Goal: Task Accomplishment & Management: Use online tool/utility

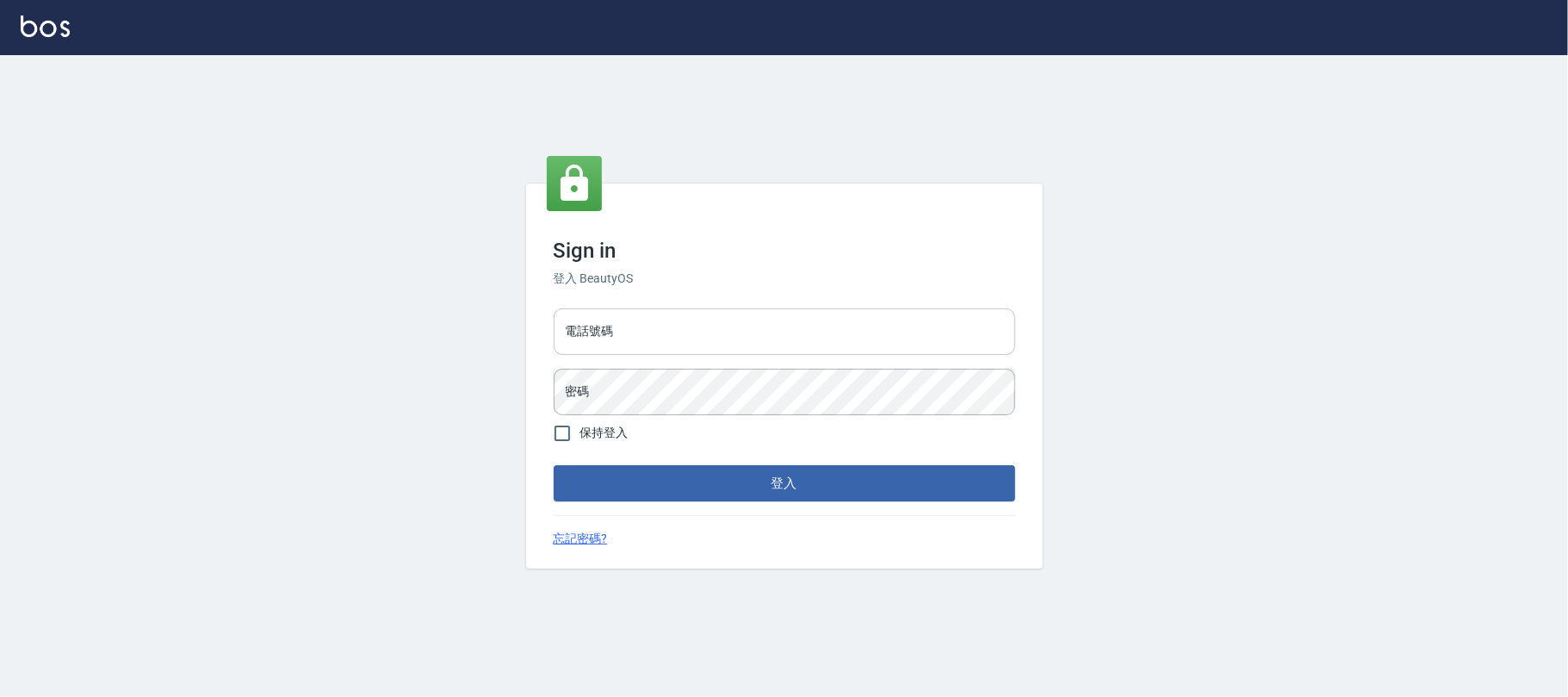
click at [631, 336] on input "電話號碼" at bounding box center [784, 332] width 461 height 47
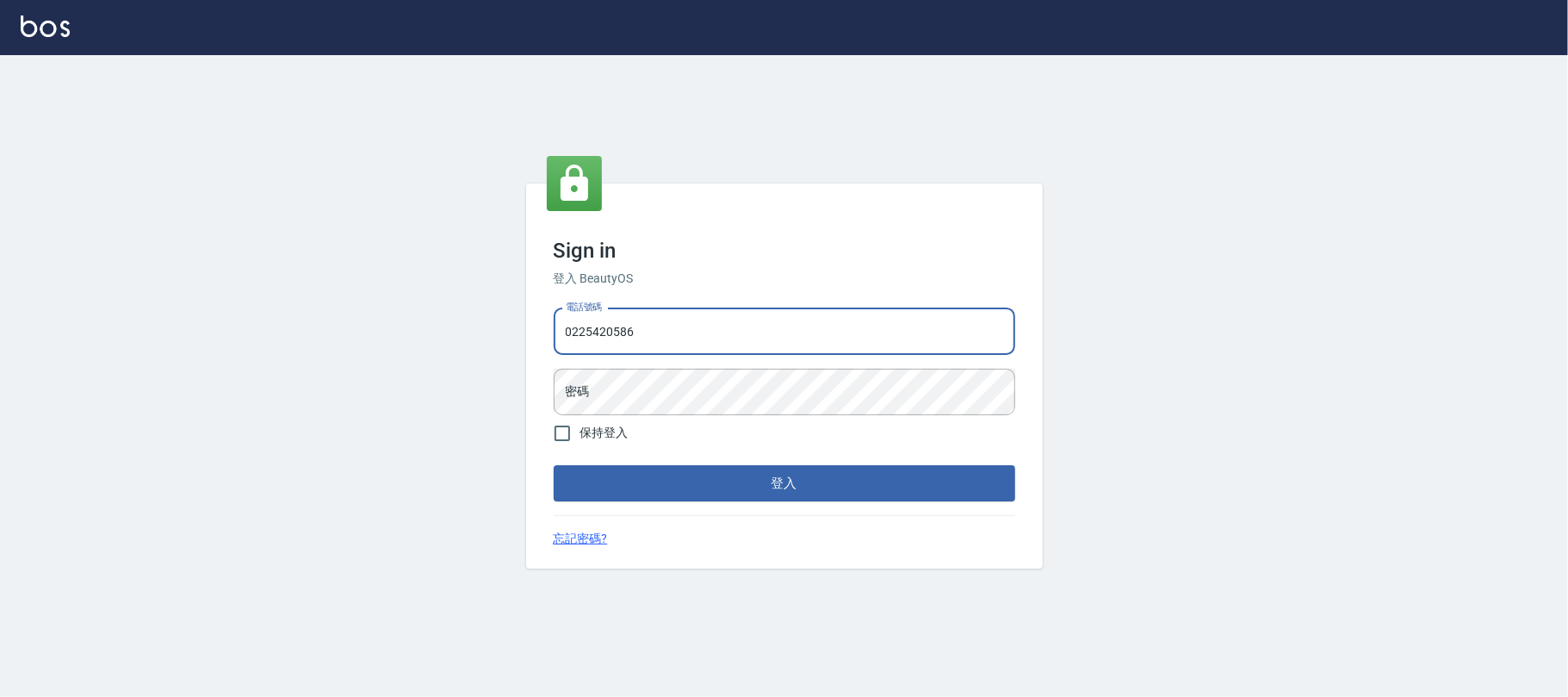
type input "0225420586"
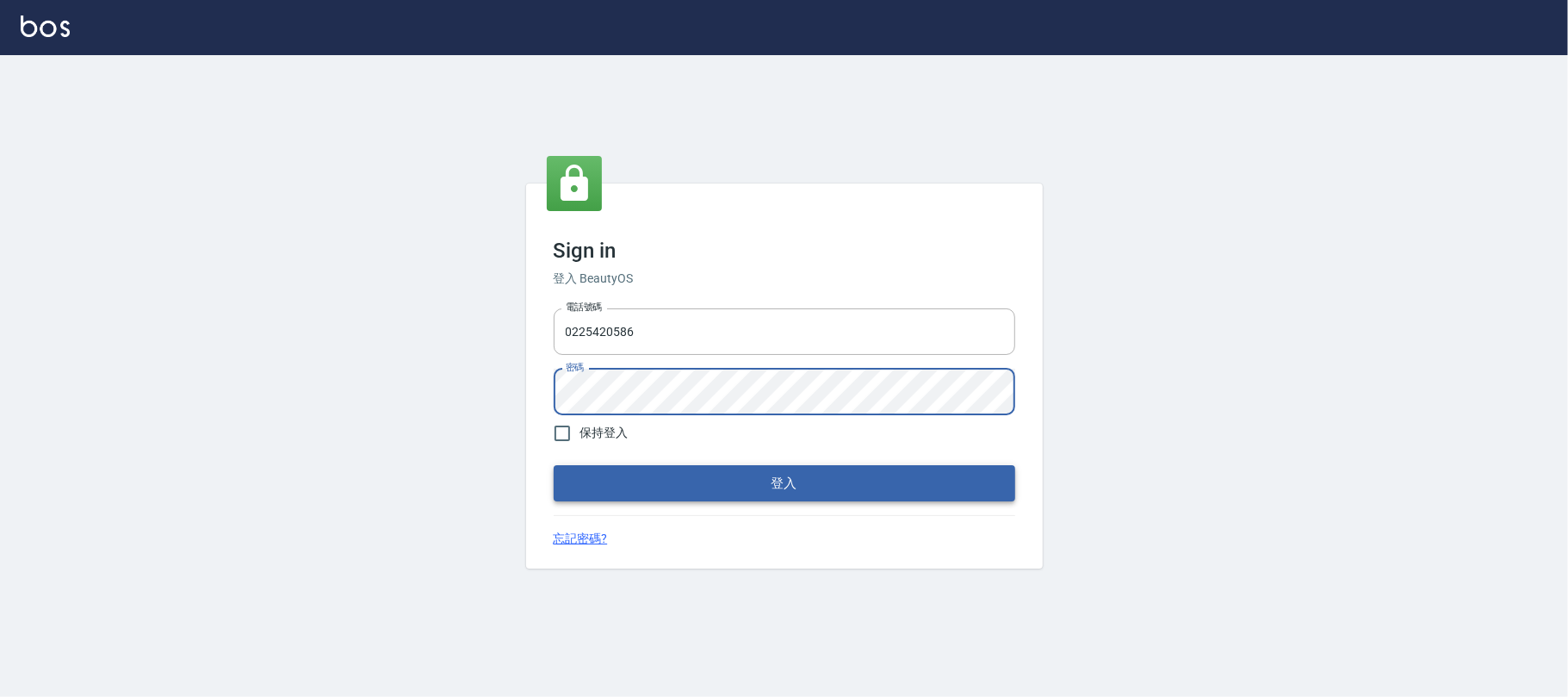
click at [766, 484] on button "登入" at bounding box center [784, 484] width 461 height 36
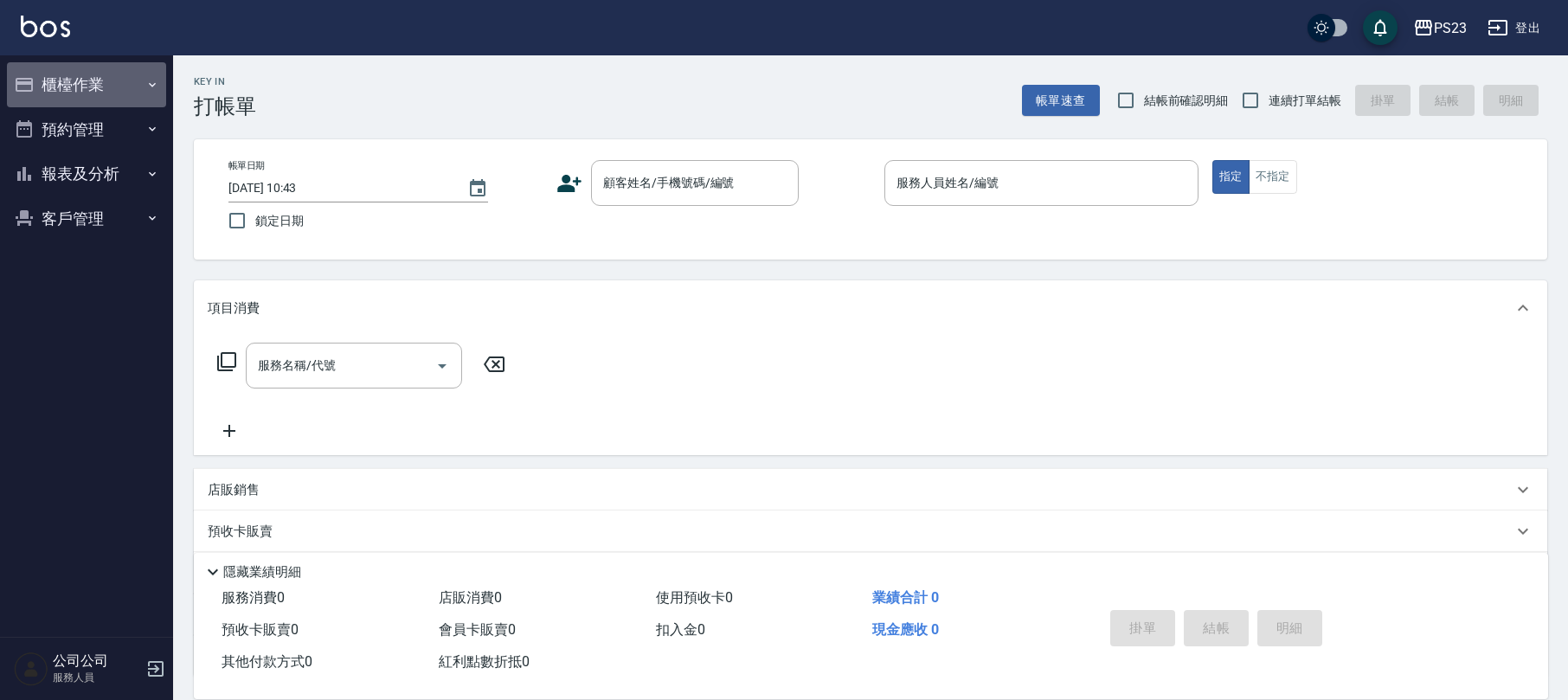
click at [84, 80] on button "櫃檯作業" at bounding box center [87, 84] width 160 height 45
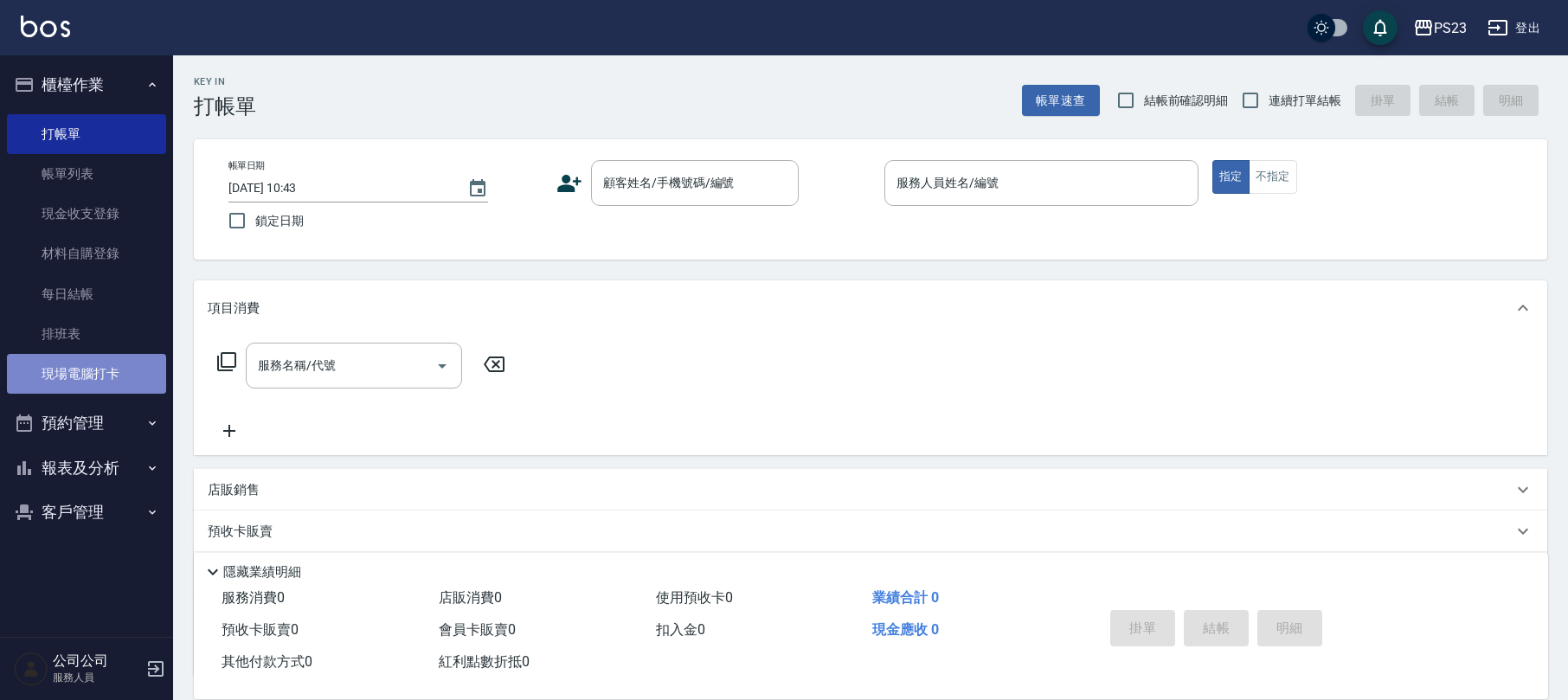
click at [78, 362] on link "現場電腦打卡" at bounding box center [87, 374] width 160 height 40
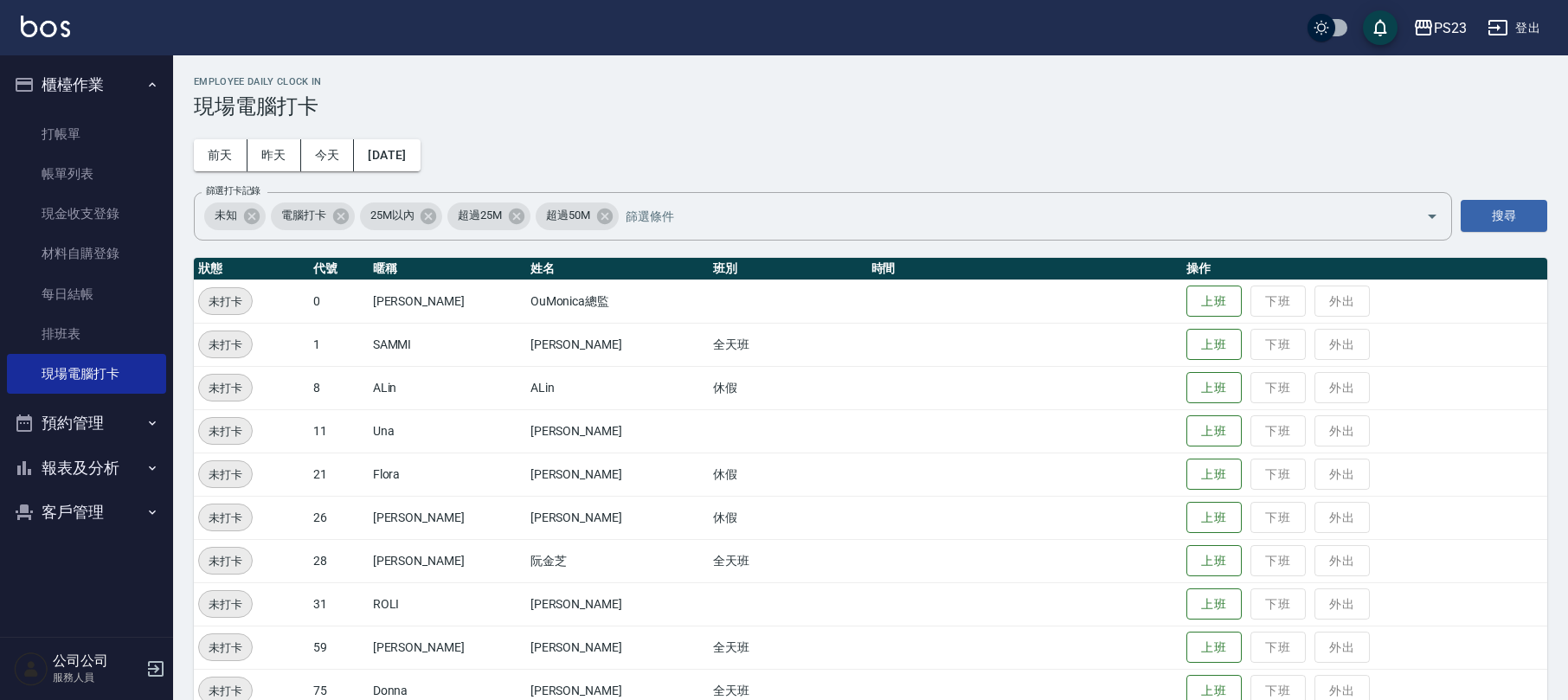
scroll to position [115, 0]
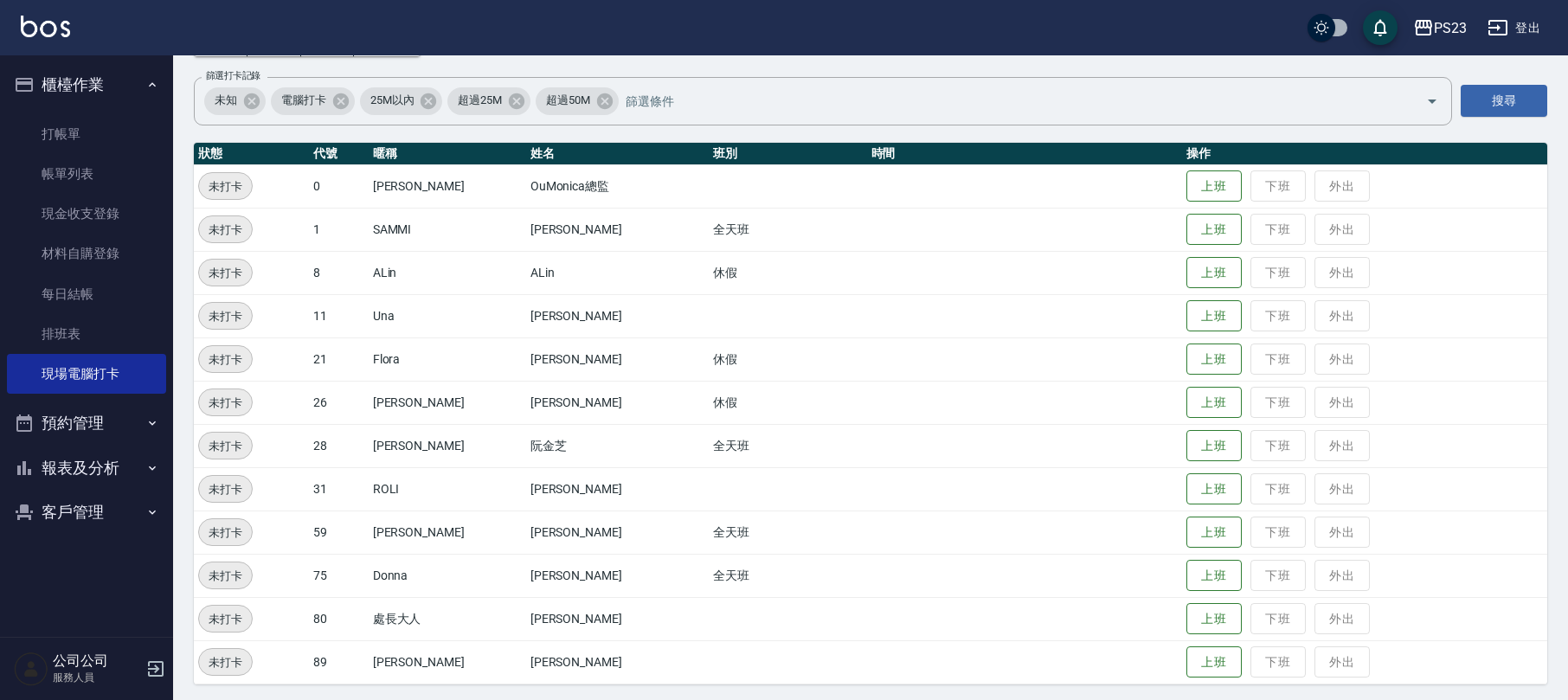
click at [1520, 39] on button "登出" at bounding box center [1513, 28] width 67 height 32
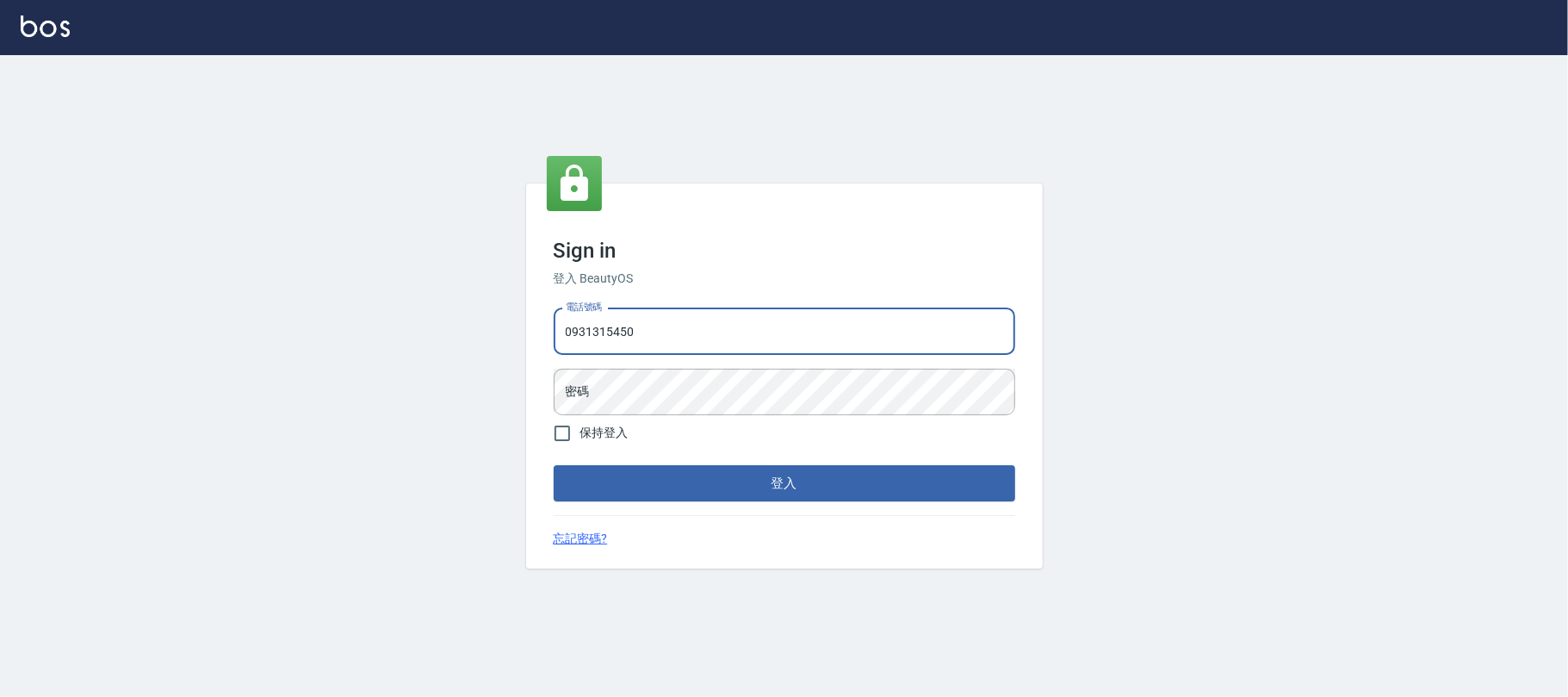
type input "0931315450"
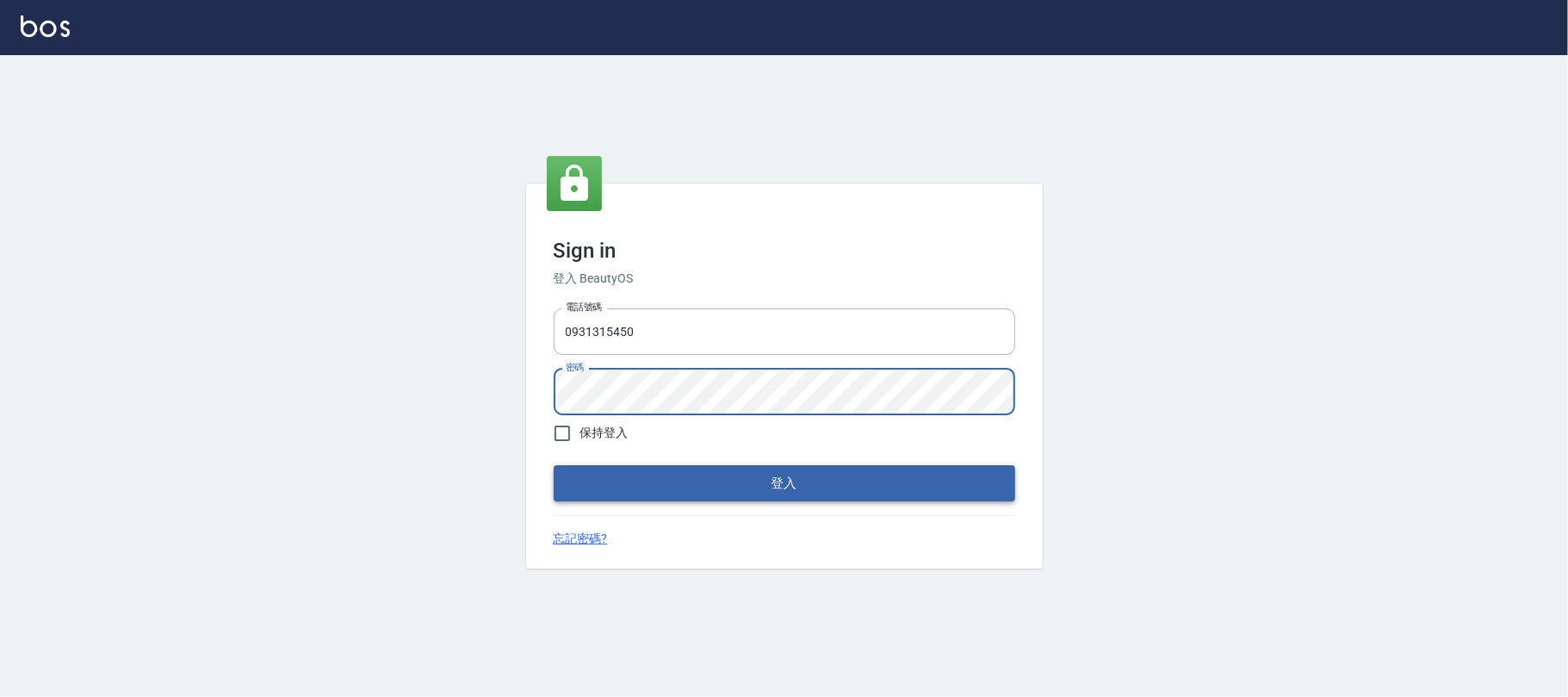
click at [808, 483] on button "登入" at bounding box center [784, 484] width 461 height 36
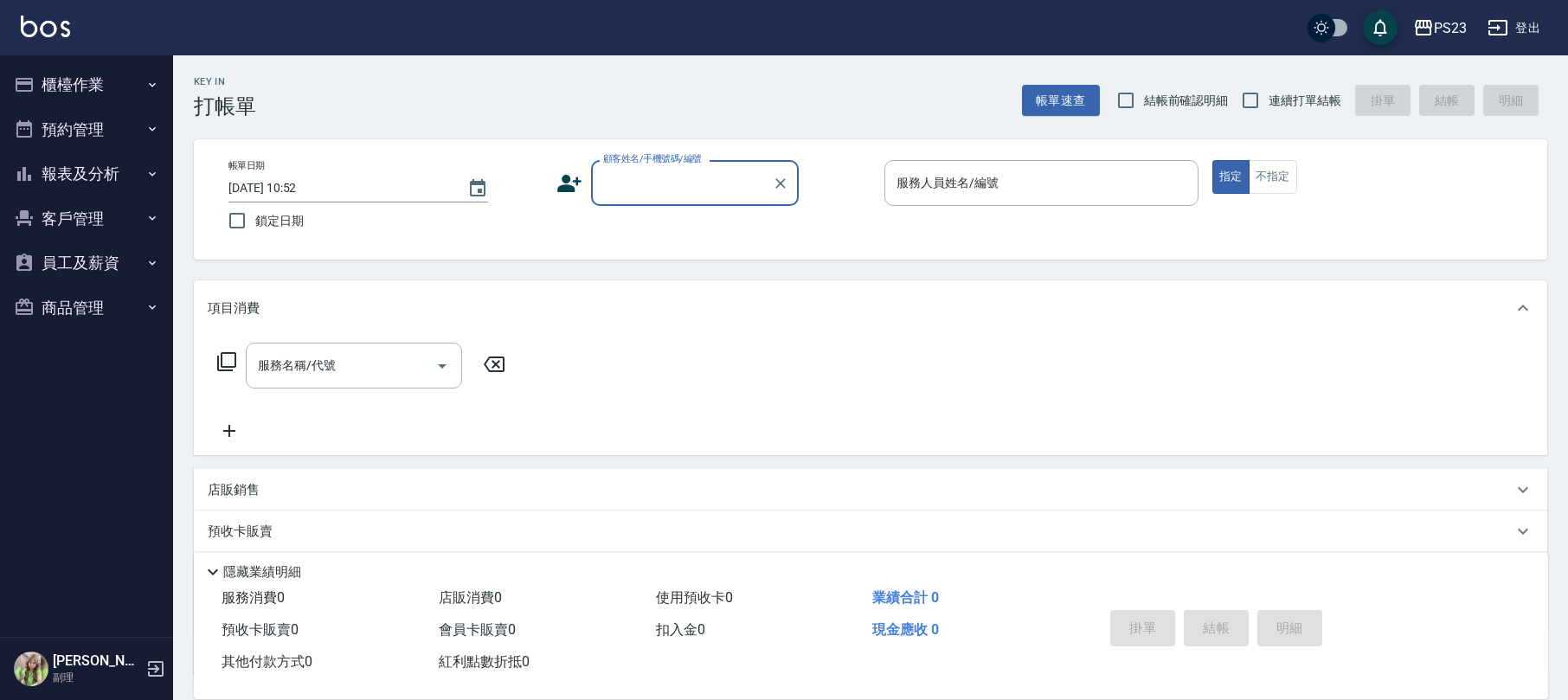
click at [68, 91] on button "櫃檯作業" at bounding box center [87, 84] width 160 height 45
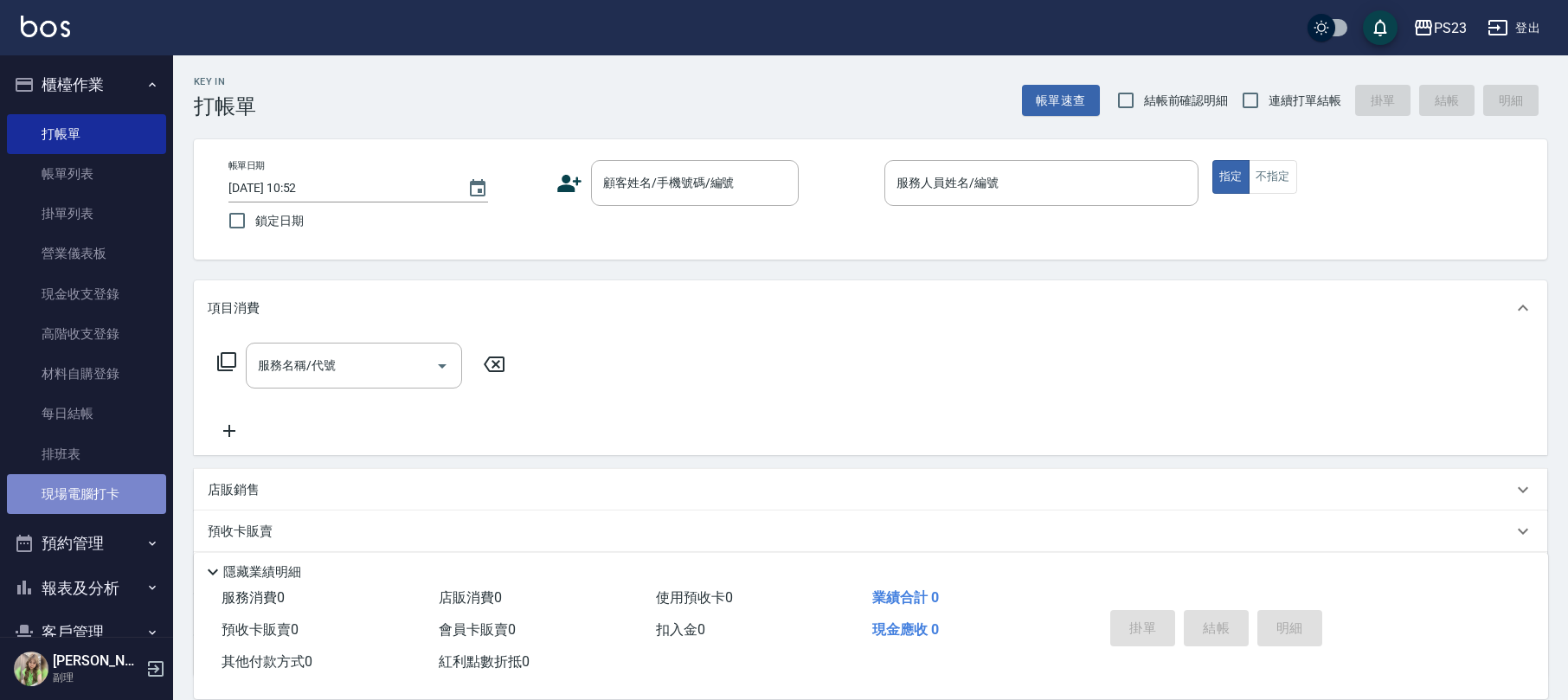
click at [111, 494] on link "現場電腦打卡" at bounding box center [87, 494] width 160 height 40
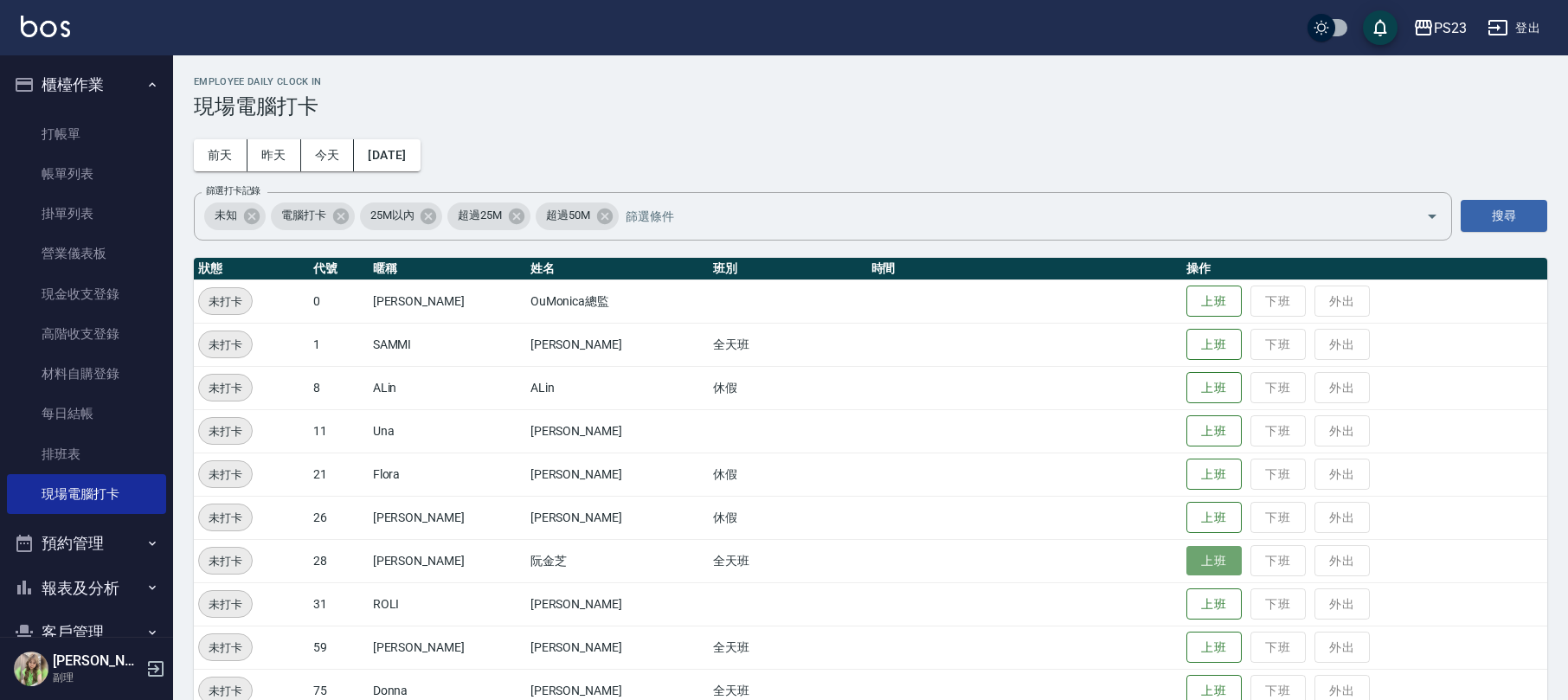
click at [1188, 560] on button "上班" at bounding box center [1215, 560] width 56 height 30
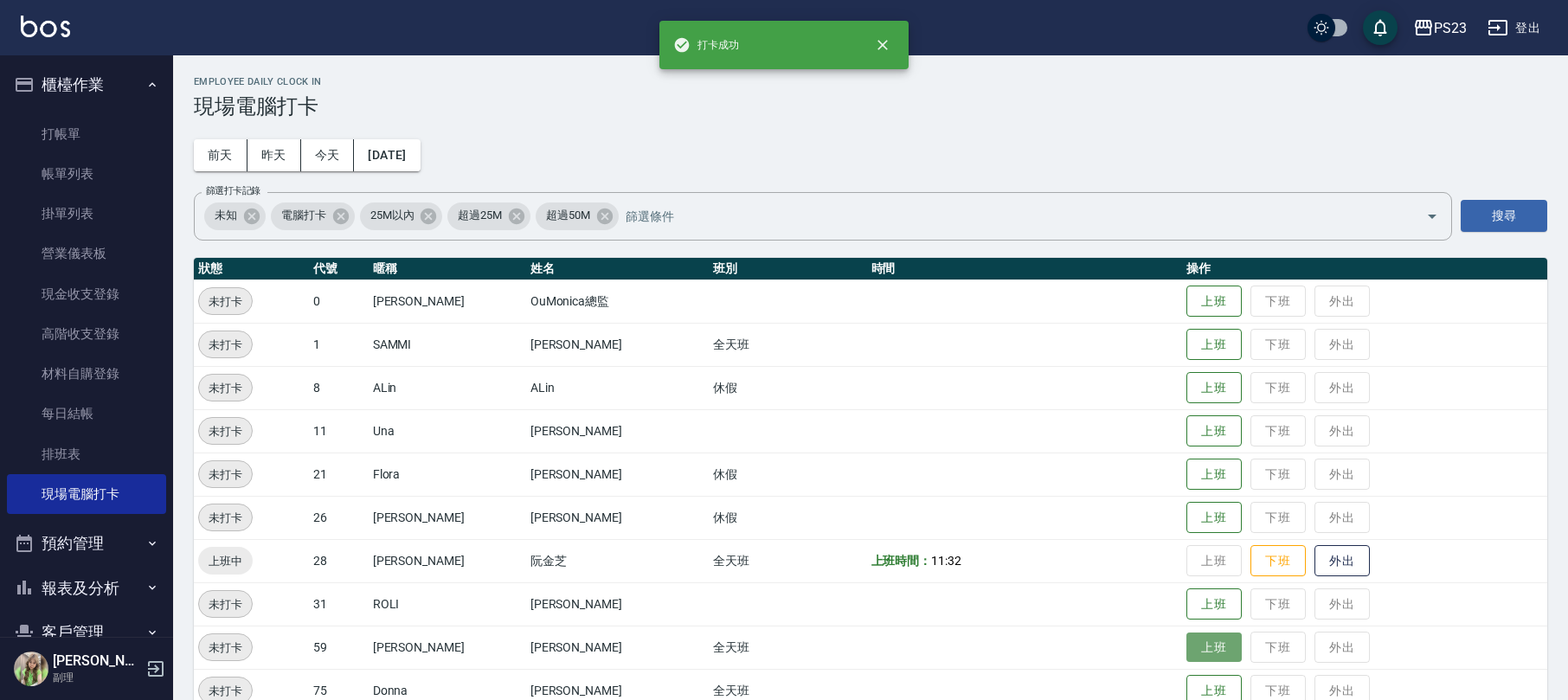
click at [1198, 649] on button "上班" at bounding box center [1215, 647] width 56 height 30
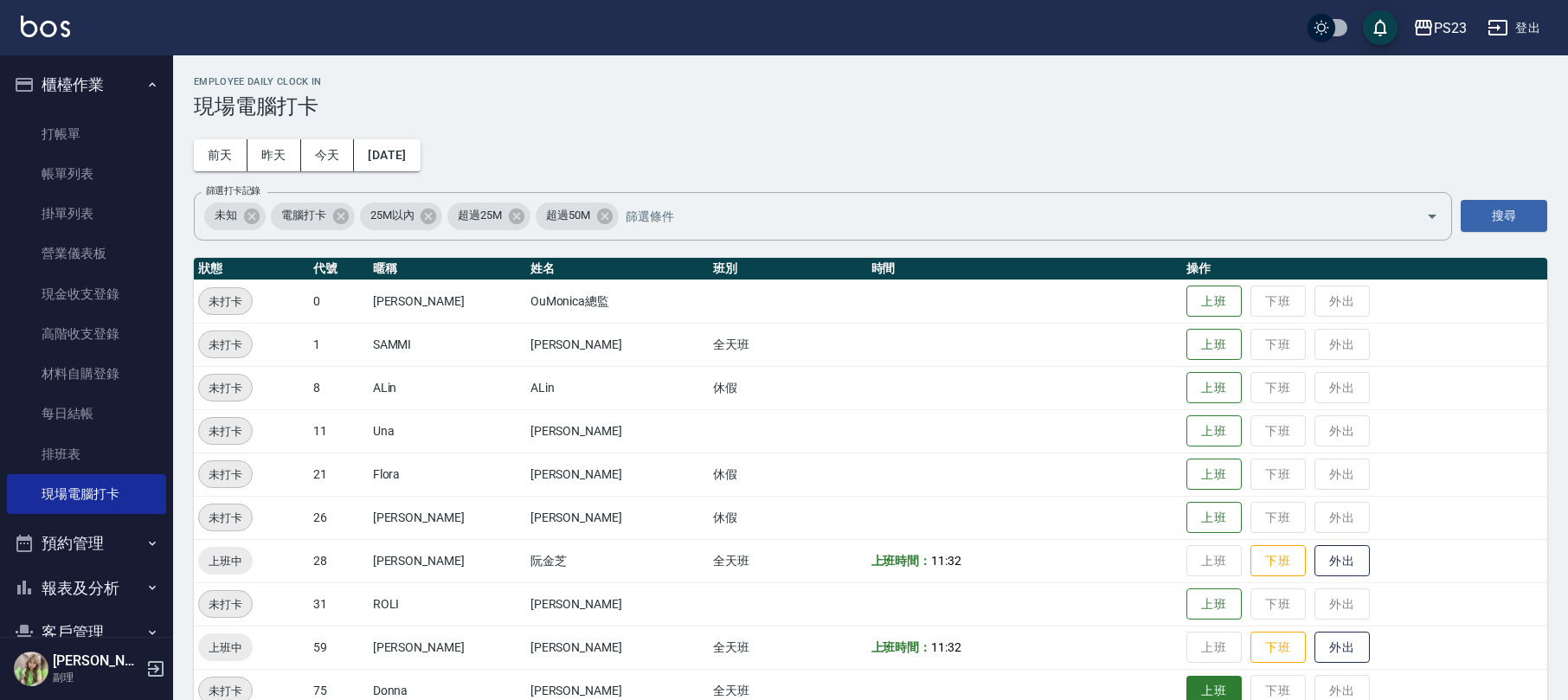
click at [1189, 683] on button "上班" at bounding box center [1215, 691] width 56 height 30
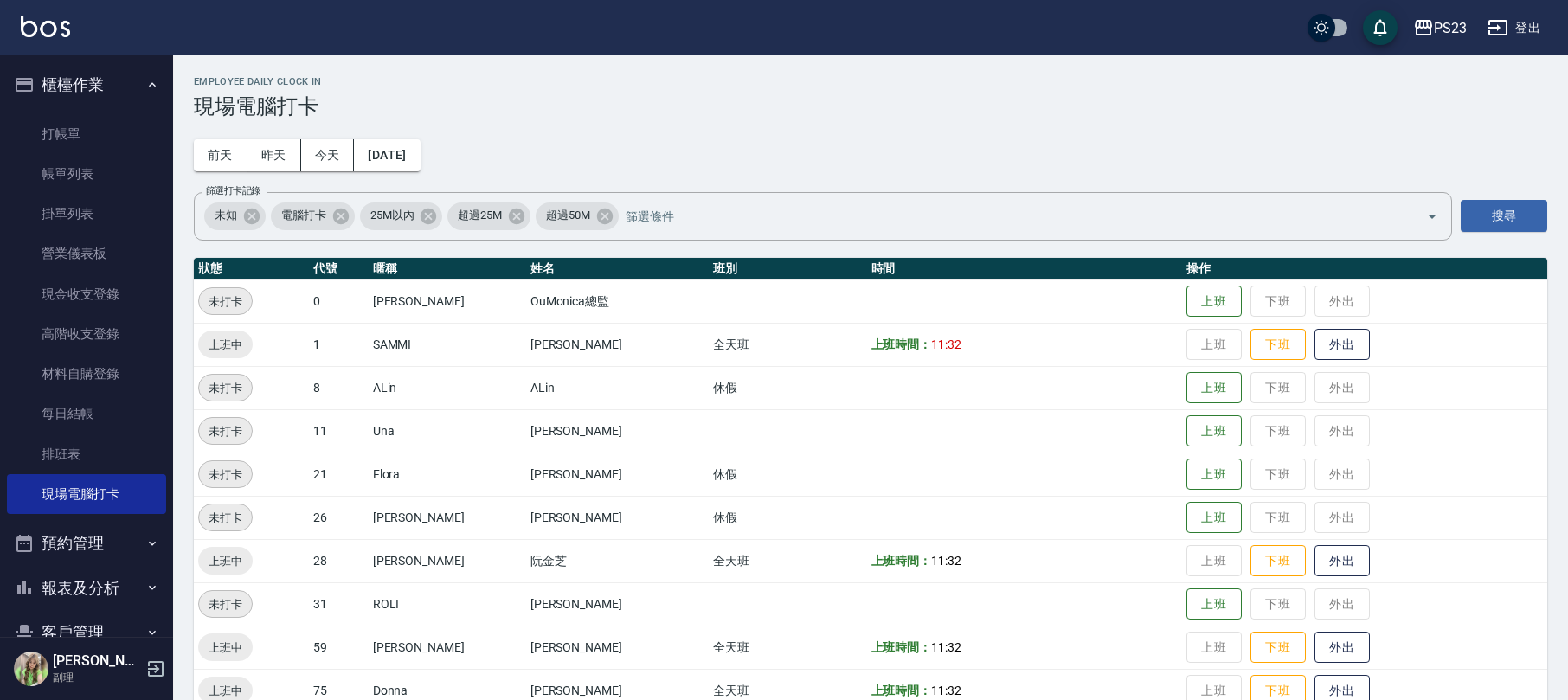
scroll to position [115, 0]
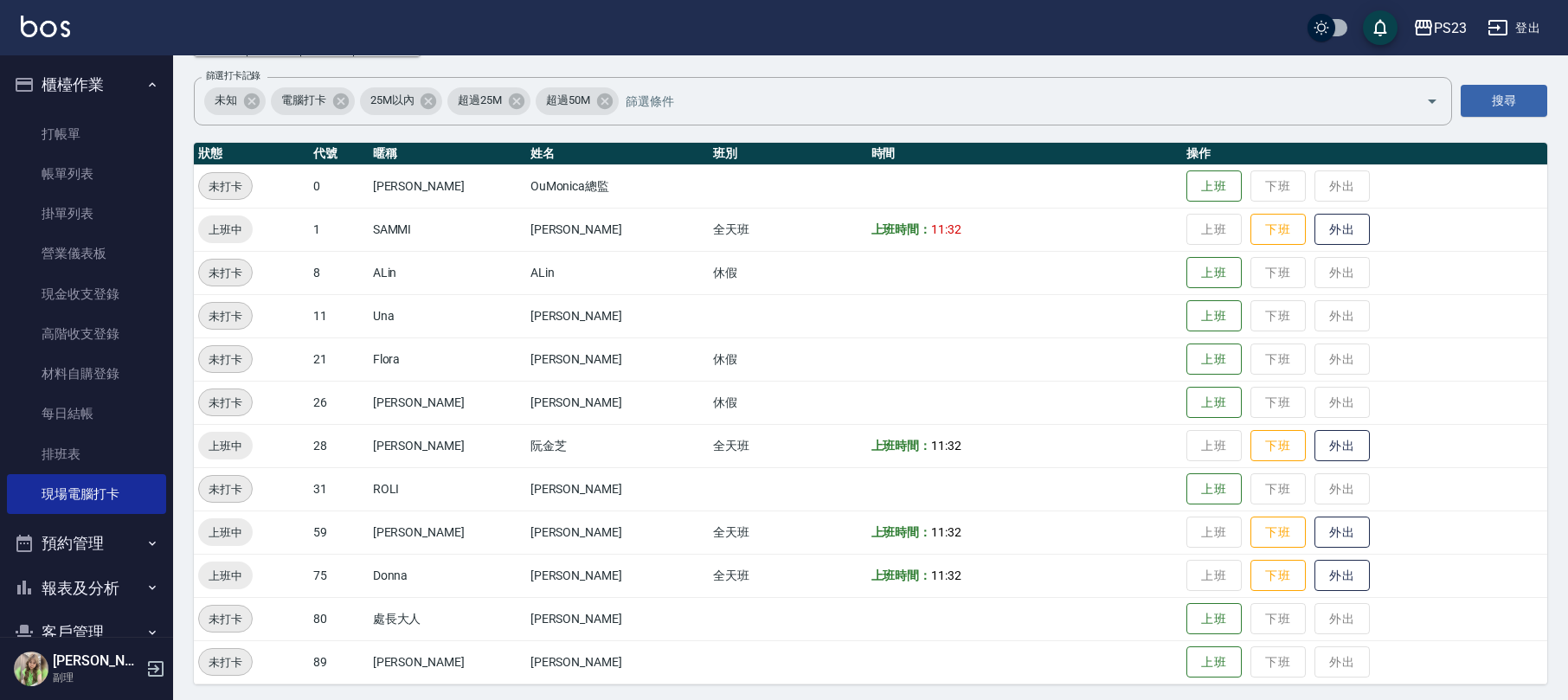
click at [108, 70] on button "櫃檯作業" at bounding box center [87, 84] width 160 height 45
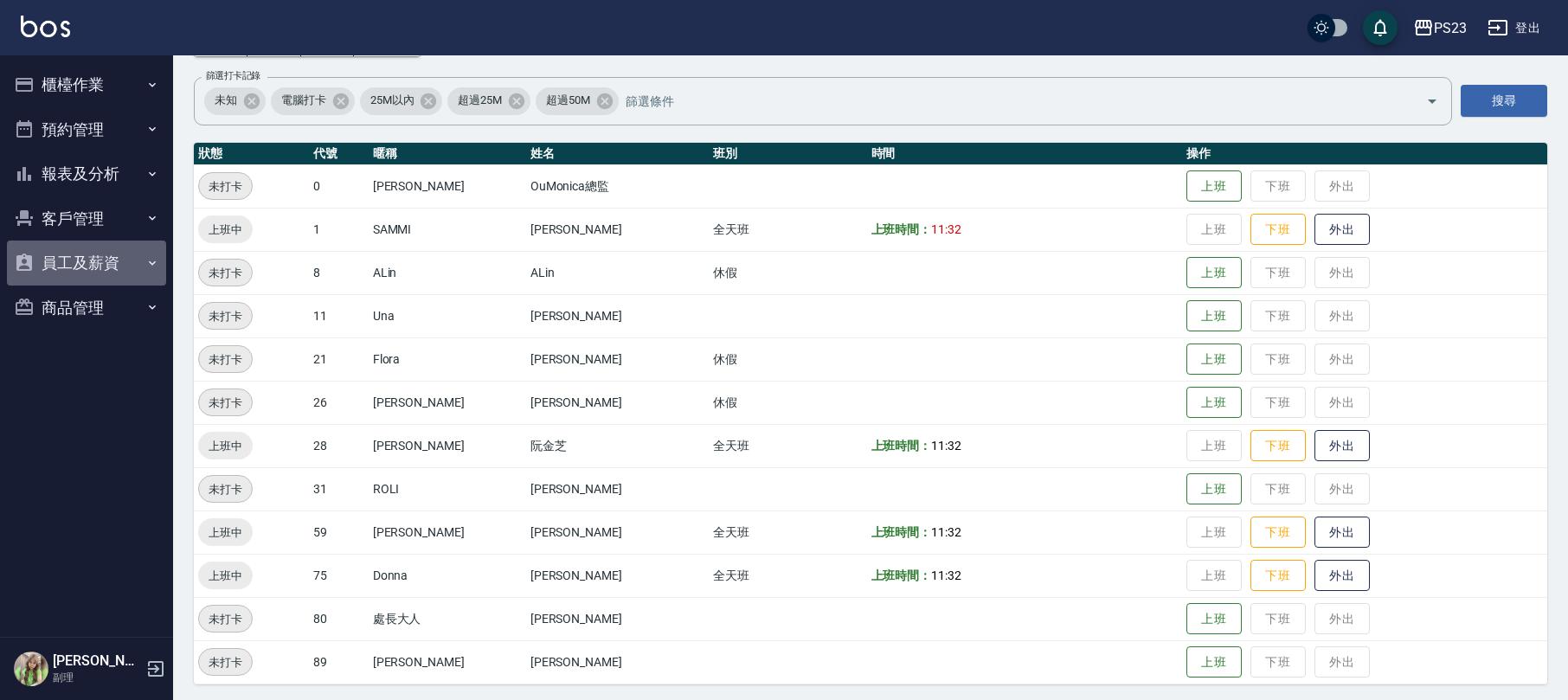
click at [83, 259] on button "員工及薪資" at bounding box center [87, 262] width 160 height 45
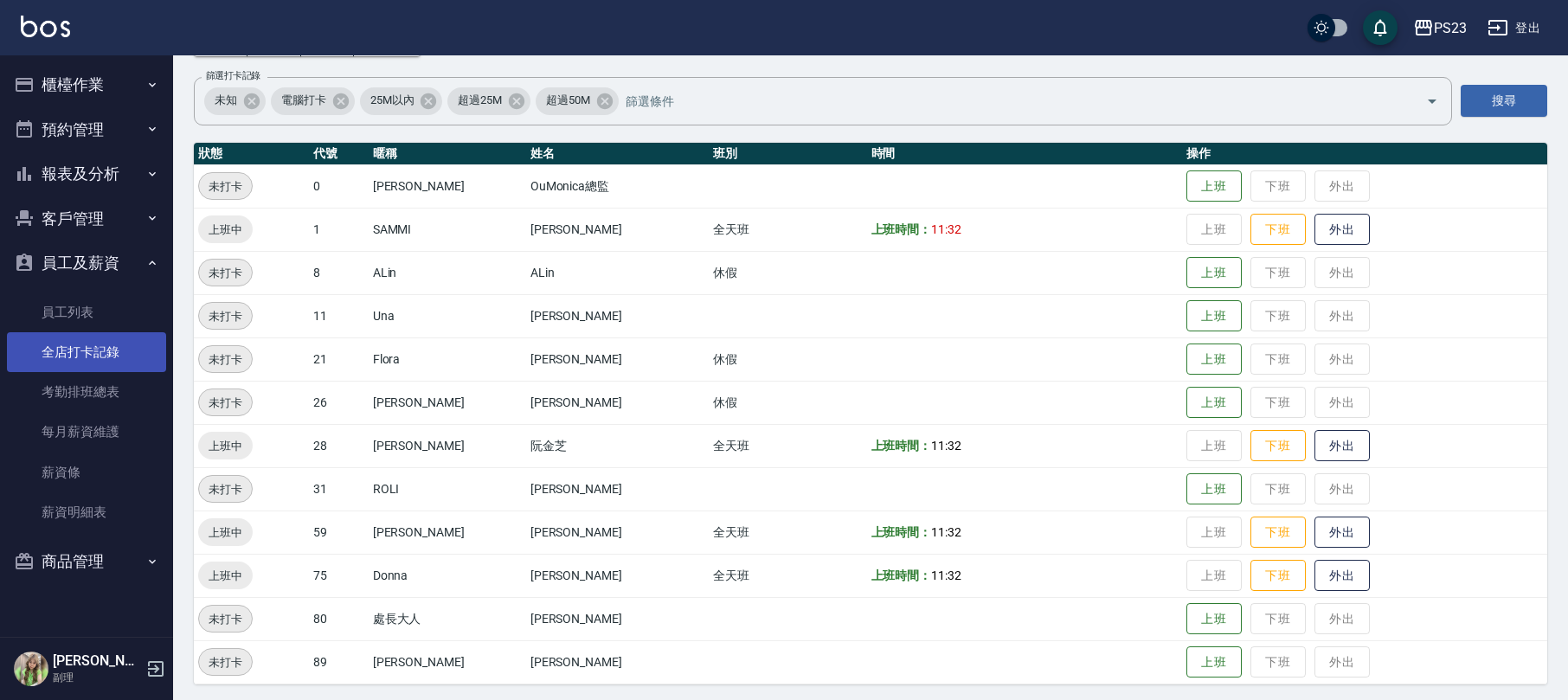
click at [97, 347] on link "全店打卡記錄" at bounding box center [87, 352] width 160 height 40
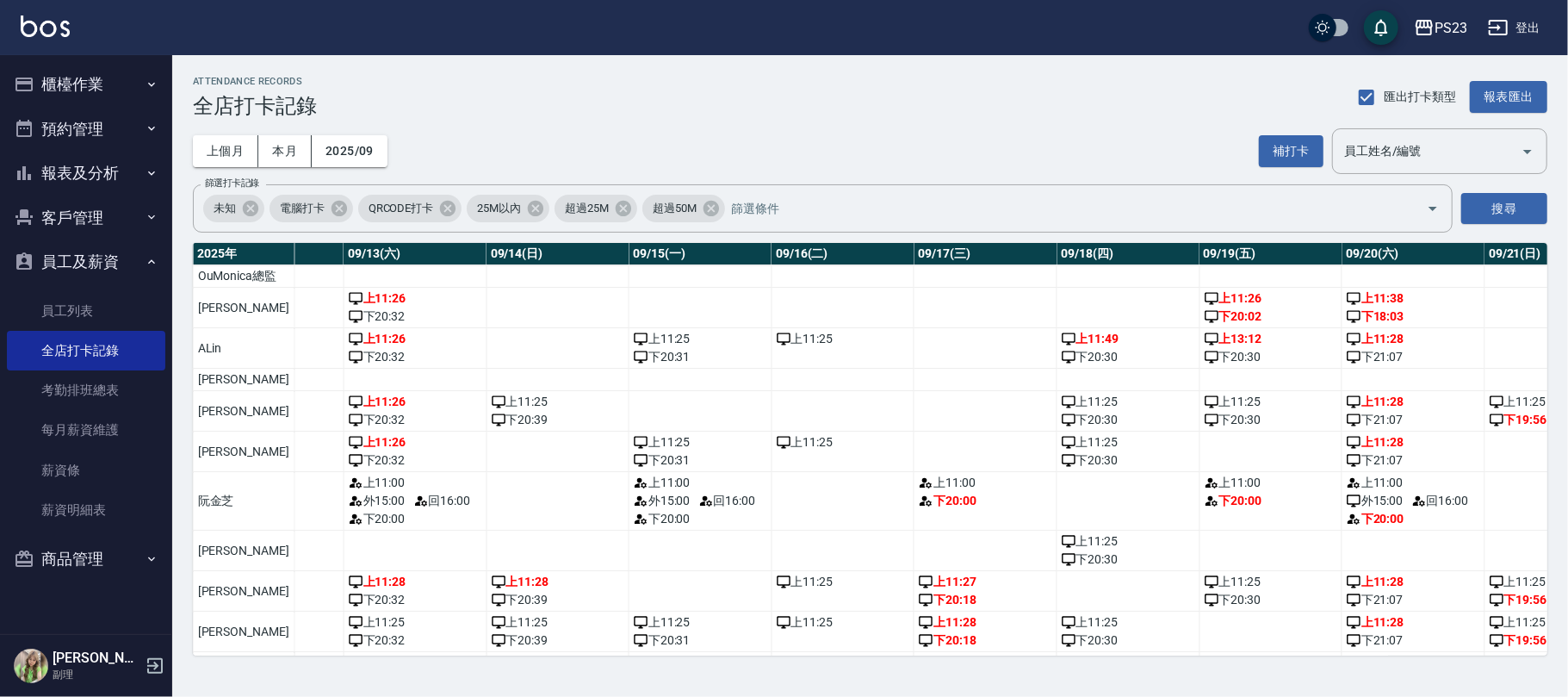
scroll to position [0, 1895]
